Goal: Check status: Check status

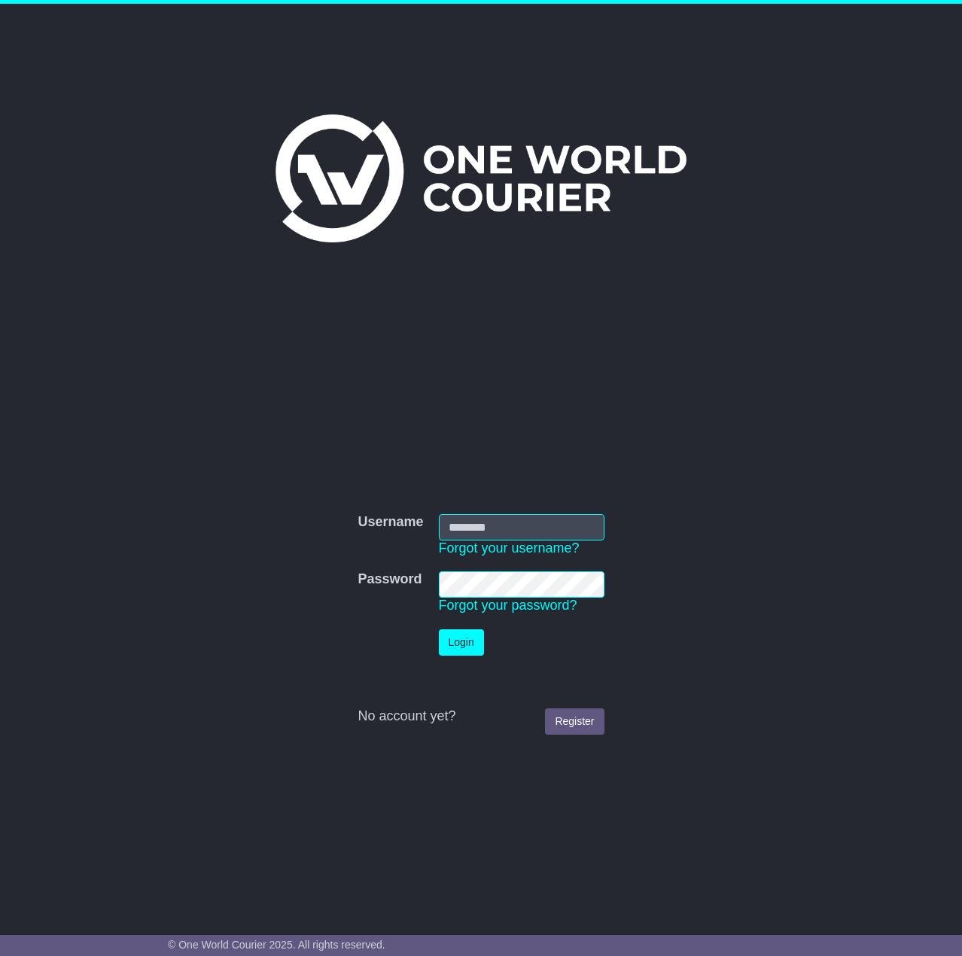
type input "**********"
click at [470, 646] on button "Login" at bounding box center [461, 642] width 45 height 26
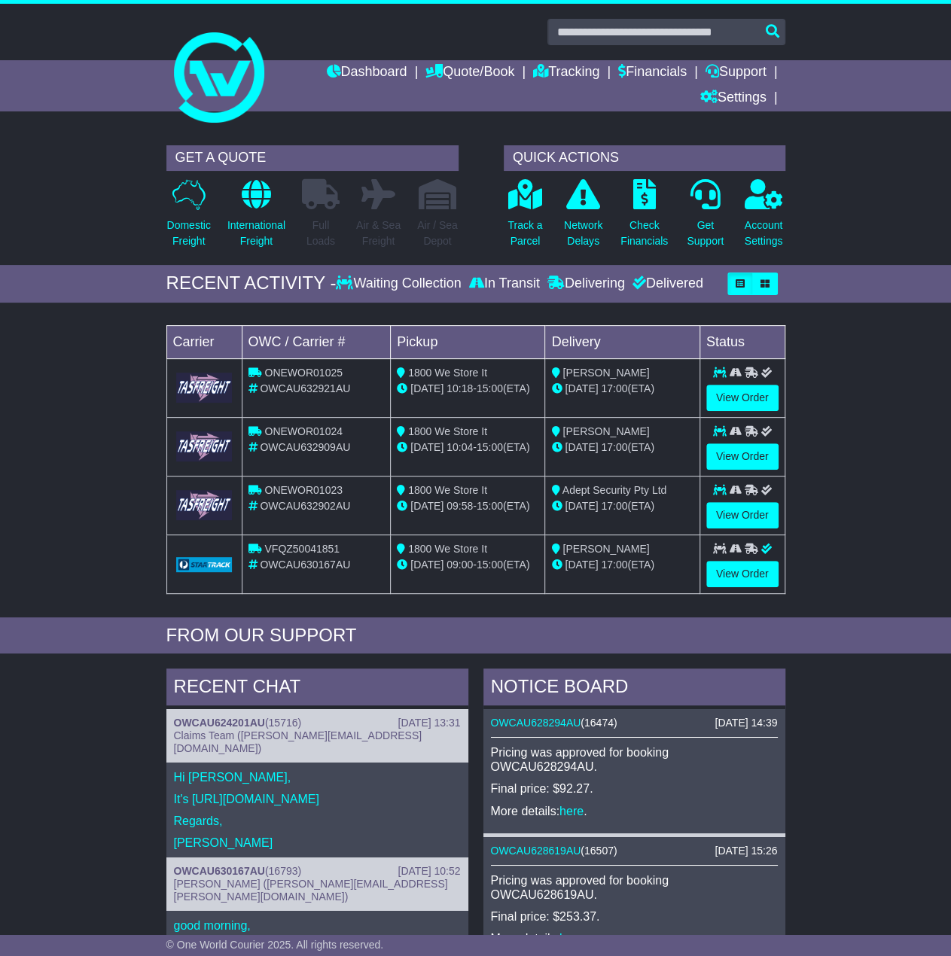
drag, startPoint x: 259, startPoint y: 783, endPoint x: 400, endPoint y: 778, distance: 141.6
click at [400, 792] on p "It's https://claimform.freightsafe.com/owc" at bounding box center [317, 799] width 287 height 14
drag, startPoint x: 400, startPoint y: 777, endPoint x: 190, endPoint y: 780, distance: 210.8
click at [190, 792] on p "It's [URL][DOMAIN_NAME]" at bounding box center [317, 799] width 287 height 14
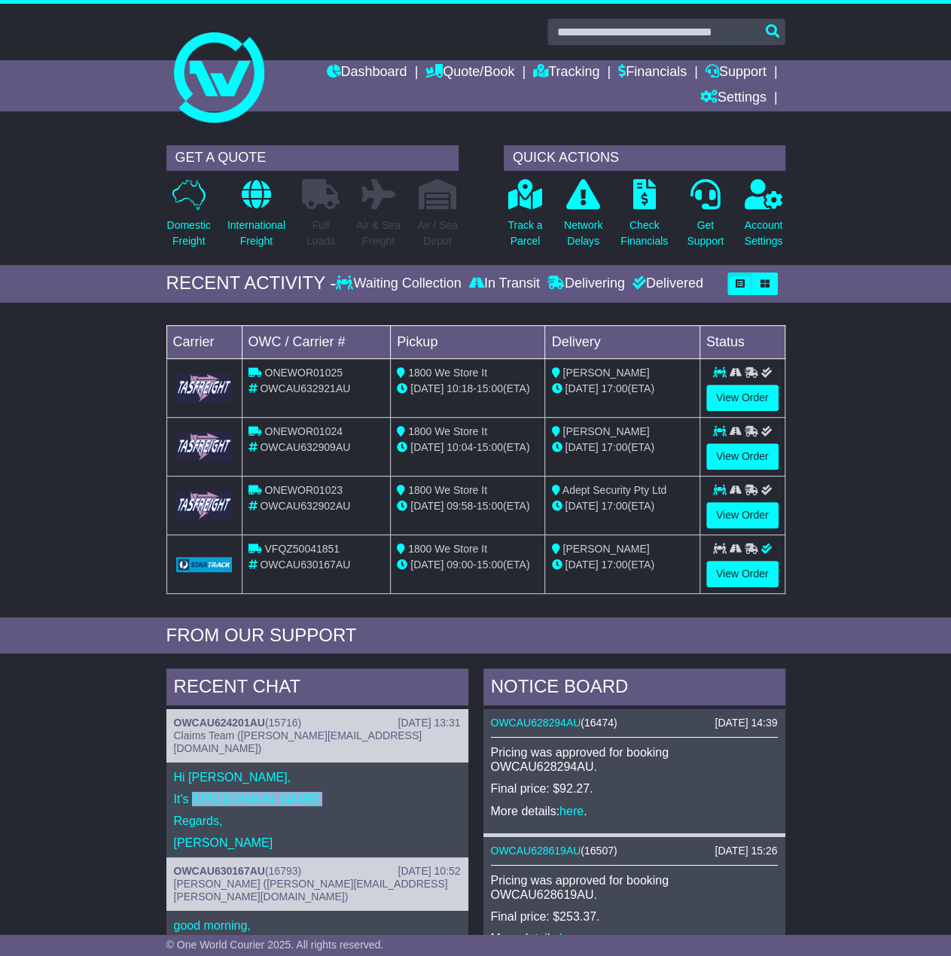
click at [272, 792] on p "It's [URL][DOMAIN_NAME]" at bounding box center [317, 799] width 287 height 14
click at [280, 770] on p "Hi [PERSON_NAME]," at bounding box center [317, 777] width 287 height 14
click at [243, 718] on link "OWCAU624201AU" at bounding box center [219, 723] width 91 height 12
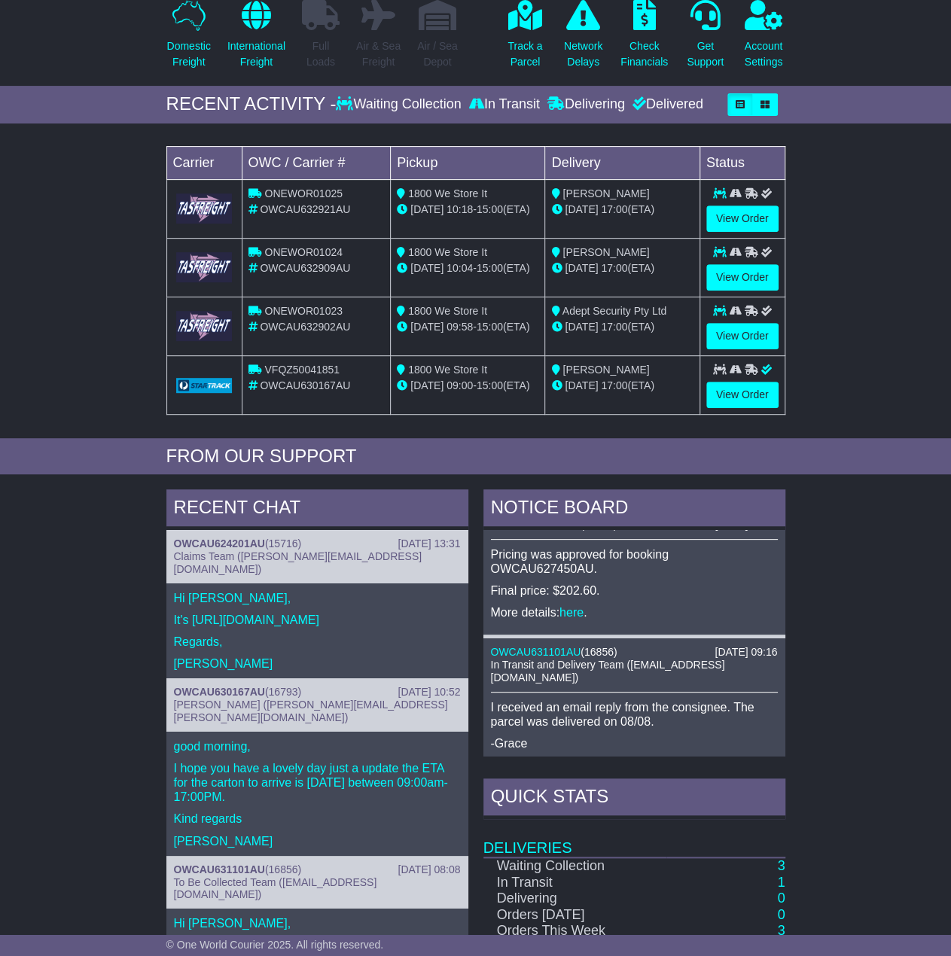
scroll to position [401, 0]
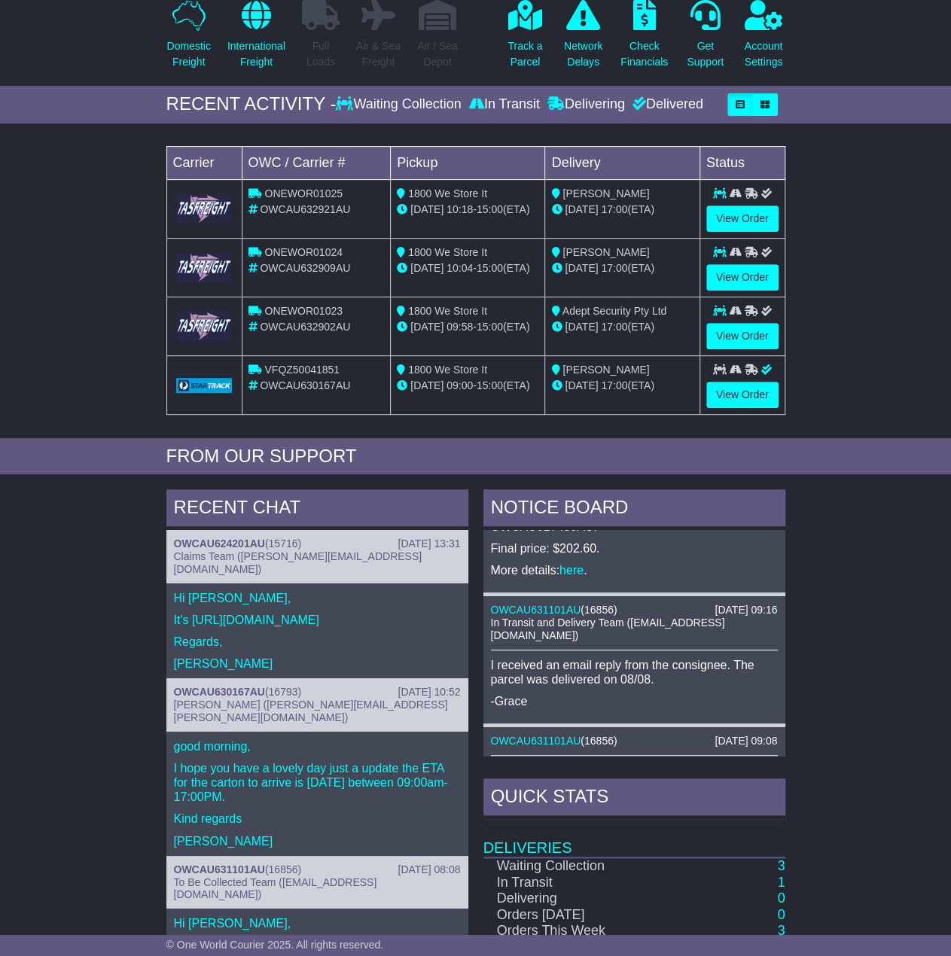
drag, startPoint x: 701, startPoint y: 613, endPoint x: 709, endPoint y: 653, distance: 40.6
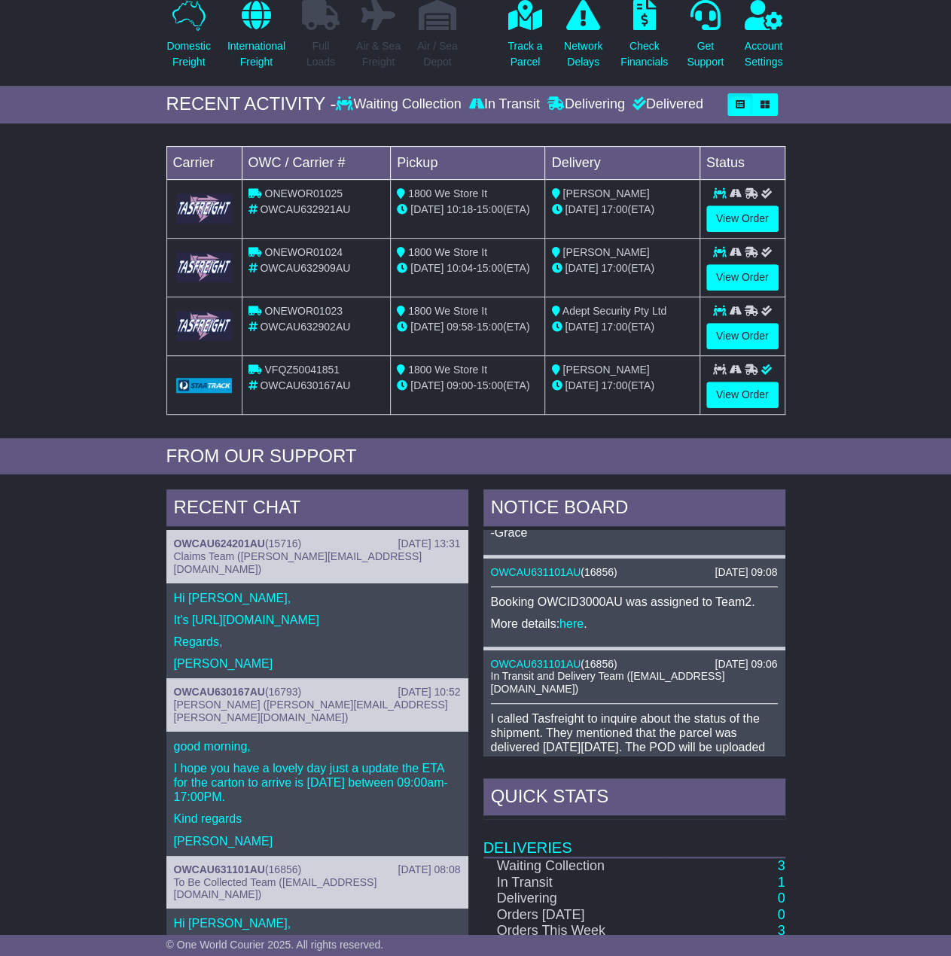
scroll to position [652, 0]
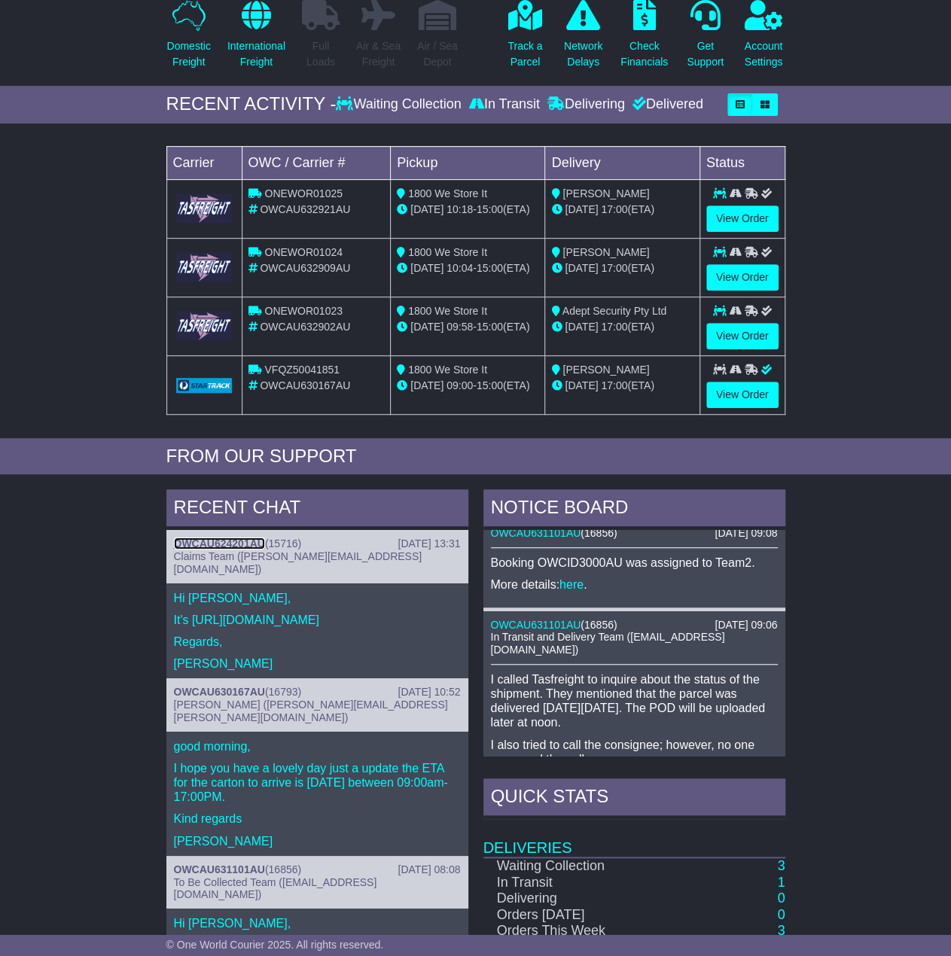
click at [245, 543] on link "OWCAU624201AU" at bounding box center [219, 543] width 91 height 12
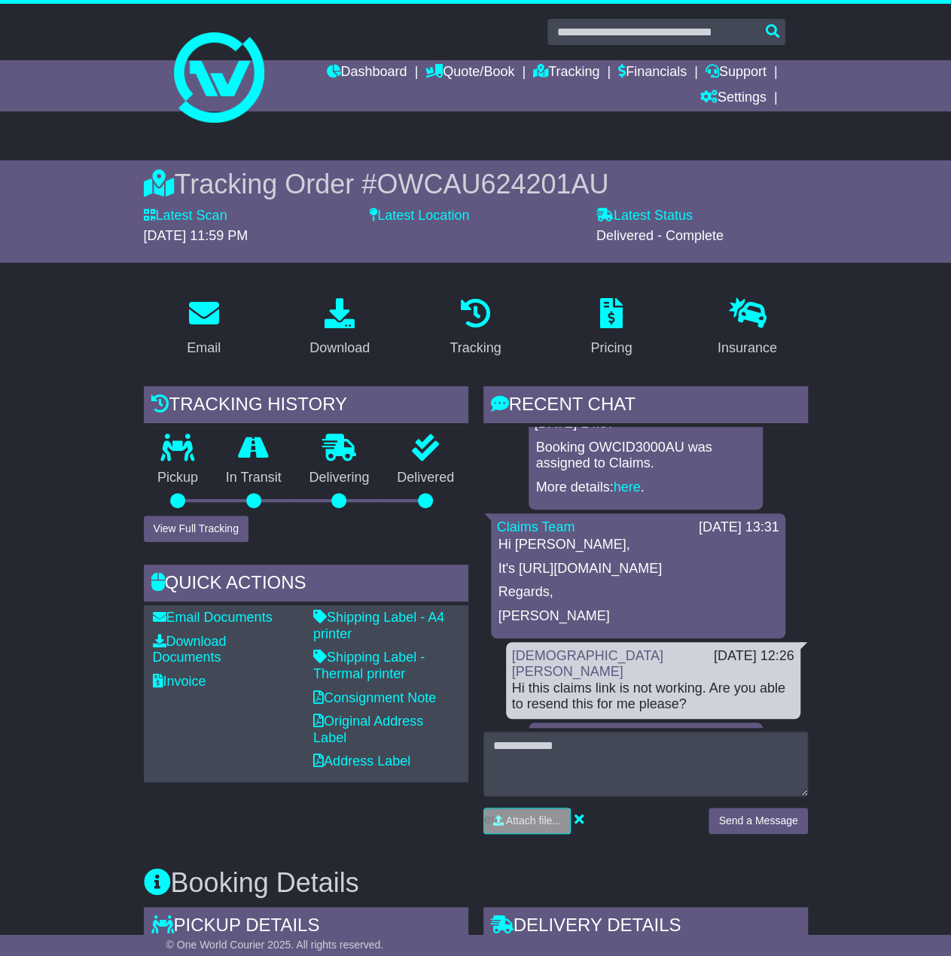
scroll to position [33, 0]
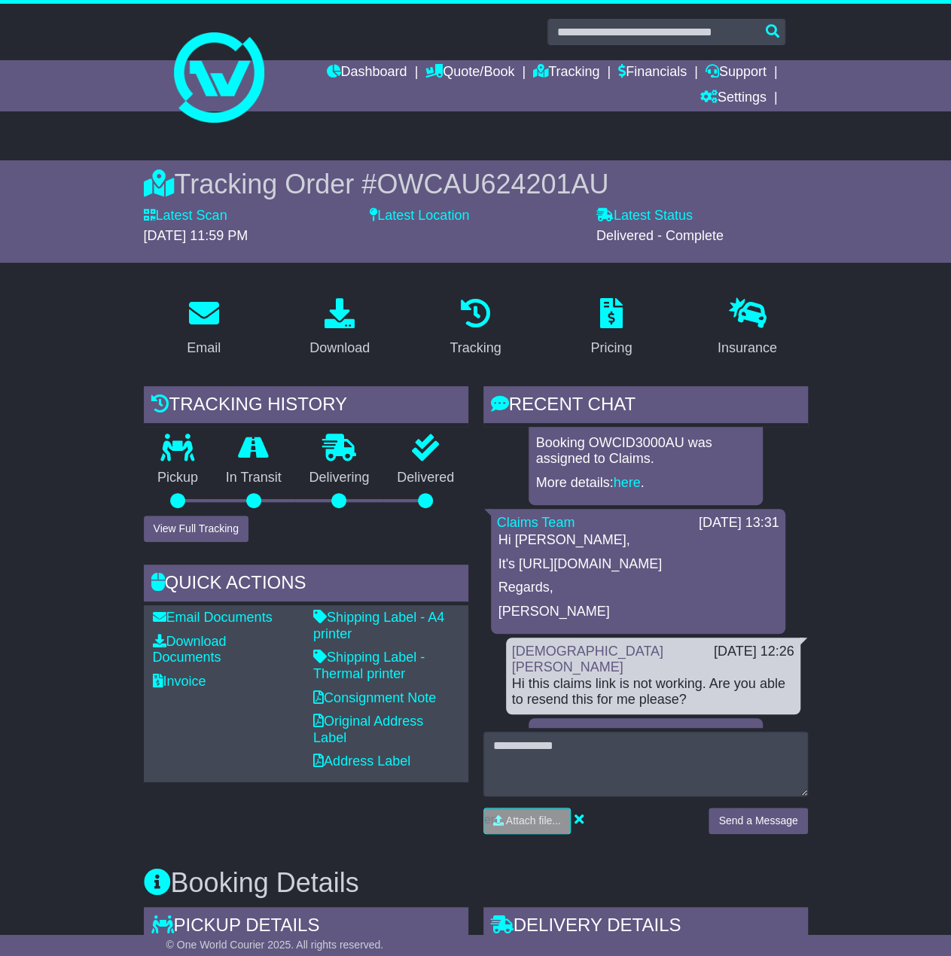
drag, startPoint x: 665, startPoint y: 577, endPoint x: 671, endPoint y: 600, distance: 23.4
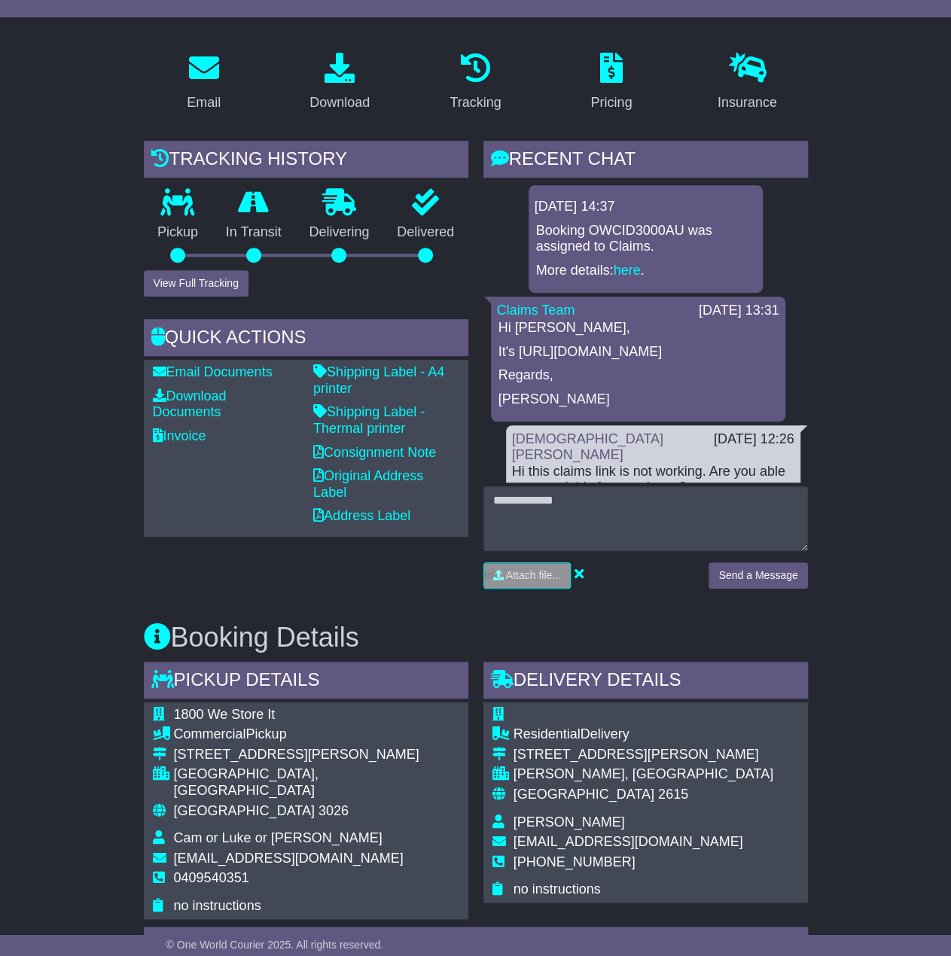
scroll to position [0, 0]
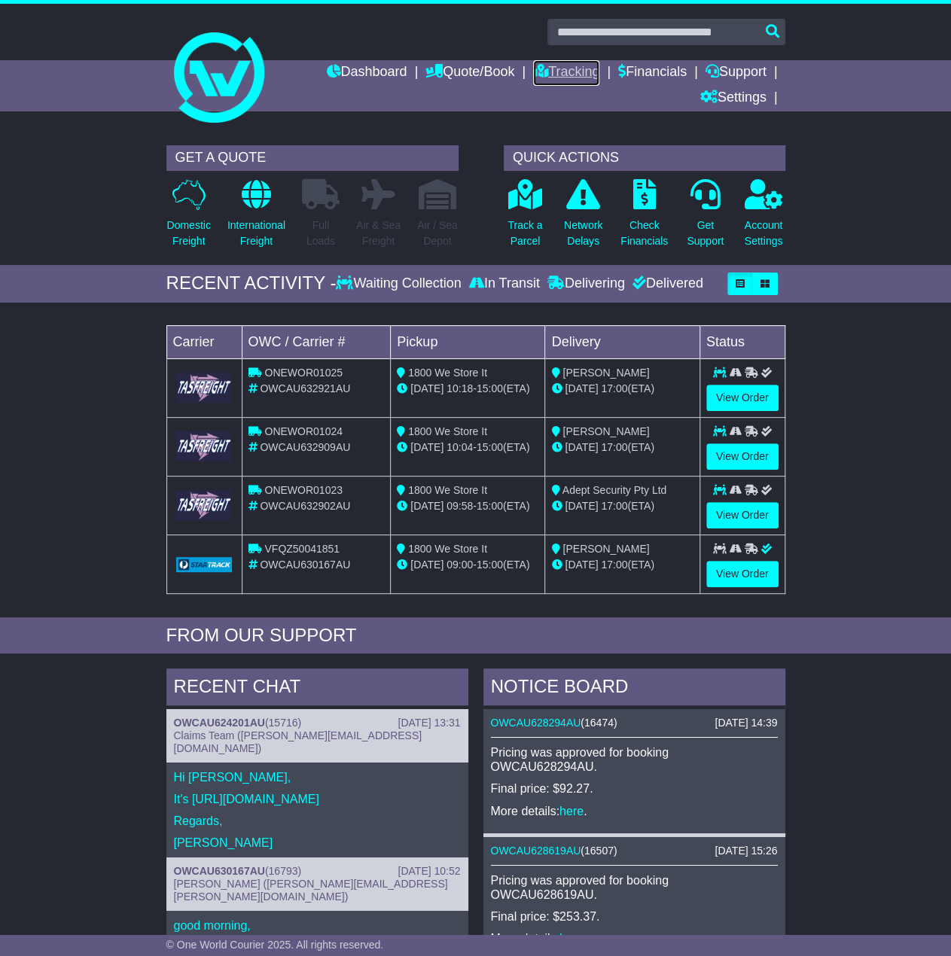
click at [552, 73] on link "Tracking" at bounding box center [566, 73] width 66 height 26
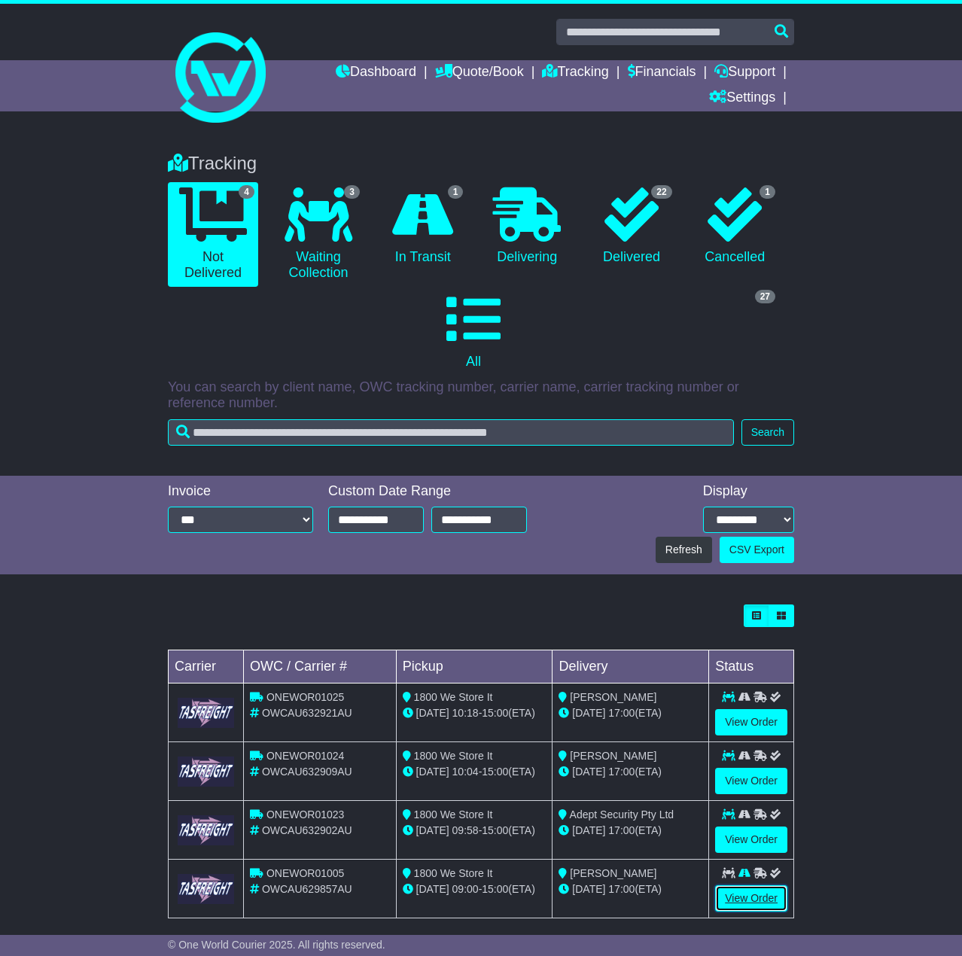
click at [748, 885] on link "View Order" at bounding box center [751, 898] width 72 height 26
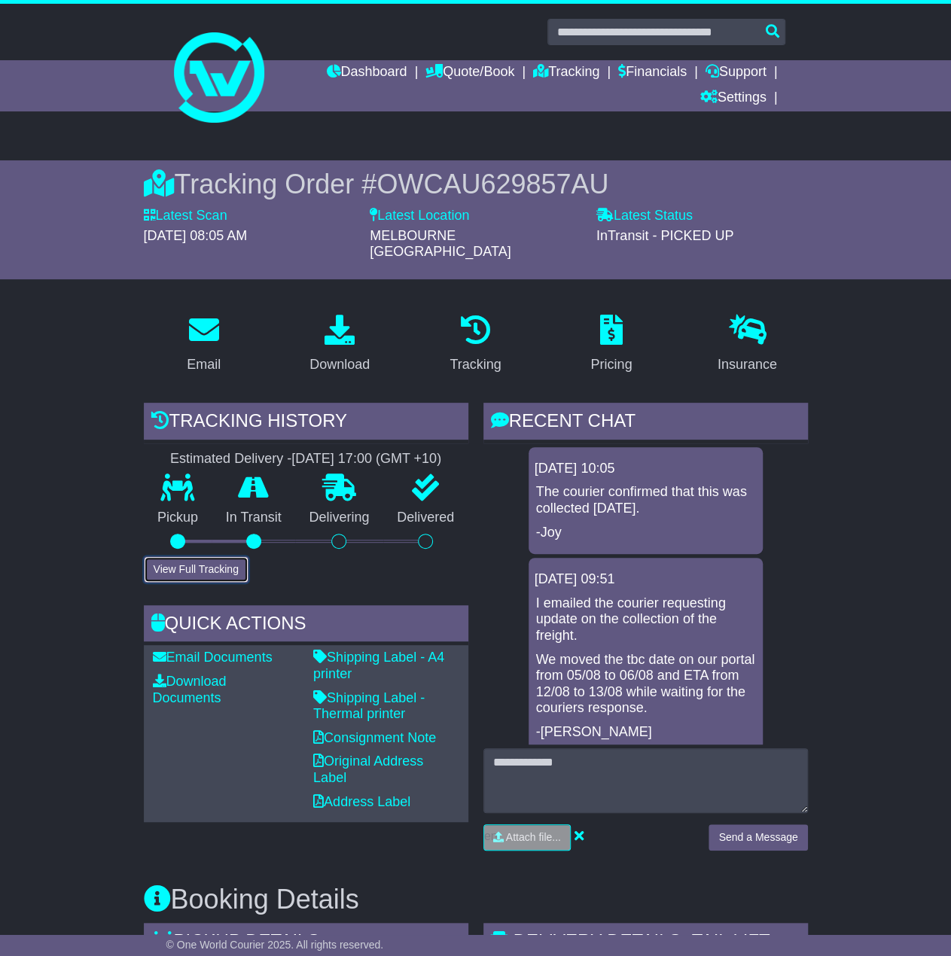
click at [219, 556] on button "View Full Tracking" at bounding box center [196, 569] width 105 height 26
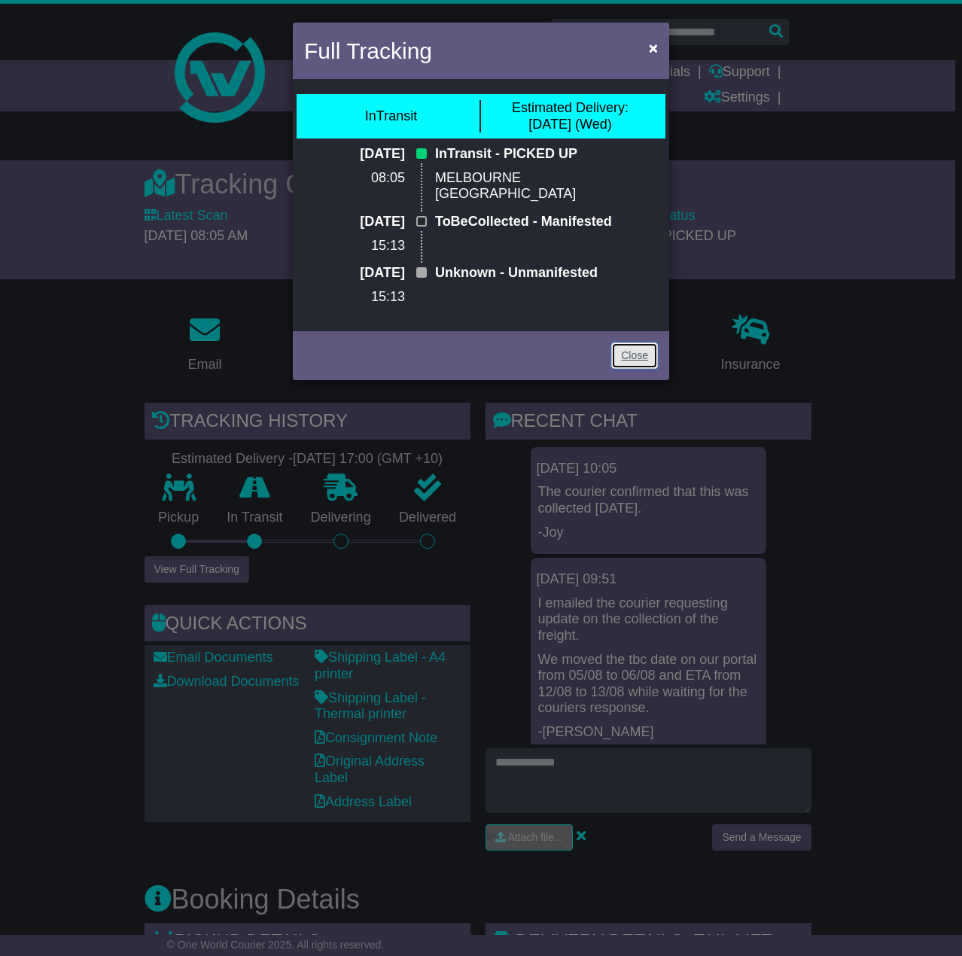
click at [632, 369] on link "Close" at bounding box center [634, 355] width 47 height 26
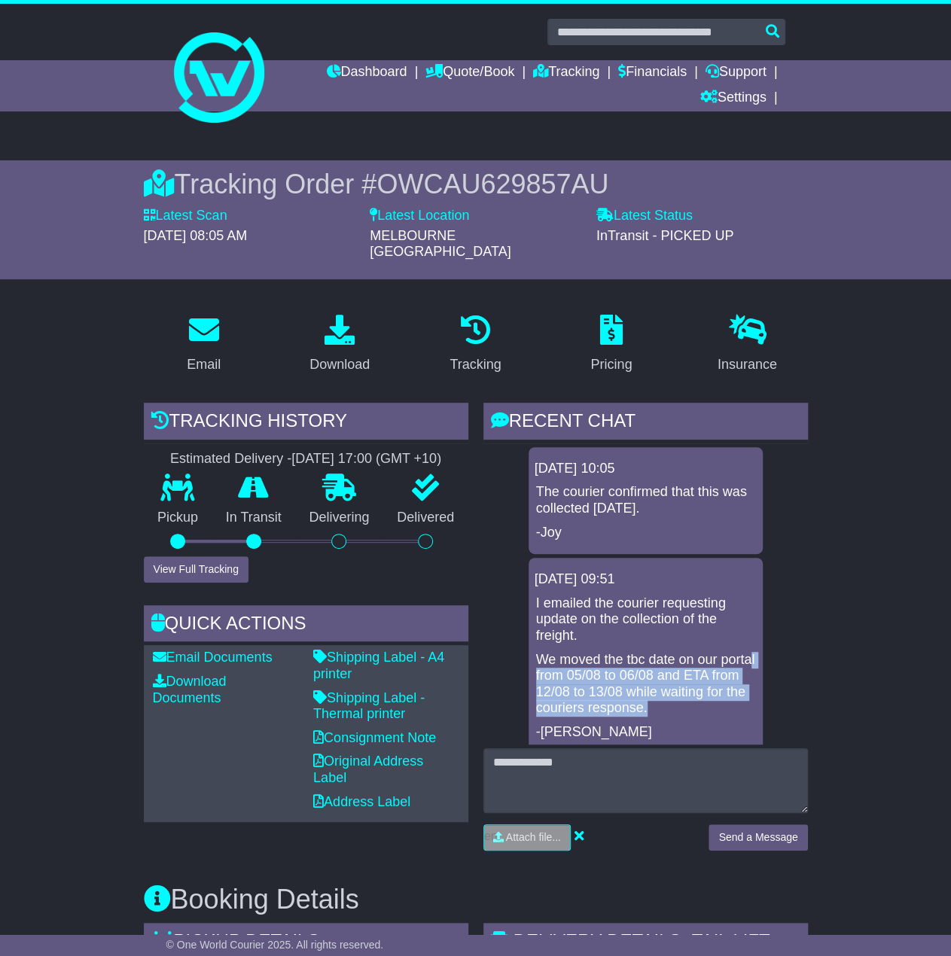
drag, startPoint x: 568, startPoint y: 662, endPoint x: 735, endPoint y: 690, distance: 169.5
click at [735, 690] on p "We moved the tbc date on our portal from 05/08 to 06/08 and ETA from 12/08 to 1…" at bounding box center [645, 684] width 219 height 65
click at [735, 691] on p "We moved the tbc date on our portal from 05/08 to 06/08 and ETA from 12/08 to 1…" at bounding box center [645, 684] width 219 height 65
click at [698, 694] on p "We moved the tbc date on our portal from 05/08 to 06/08 and ETA from 12/08 to 1…" at bounding box center [645, 684] width 219 height 65
